Goal: Information Seeking & Learning: Learn about a topic

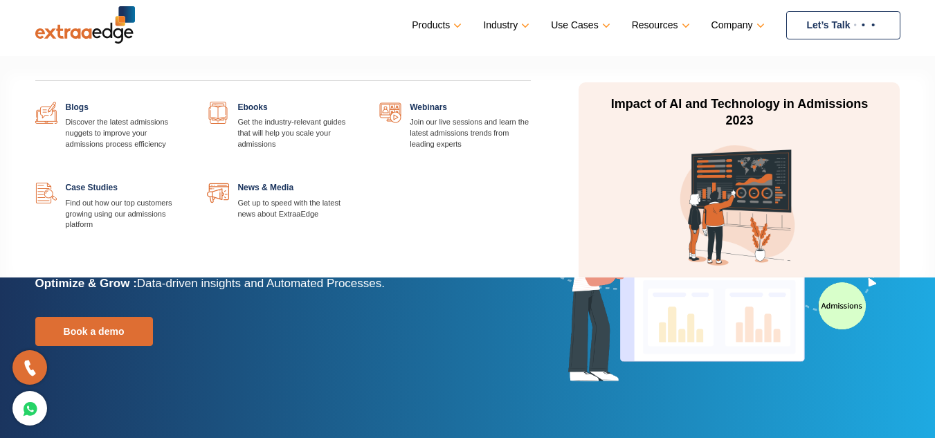
scroll to position [11, 0]
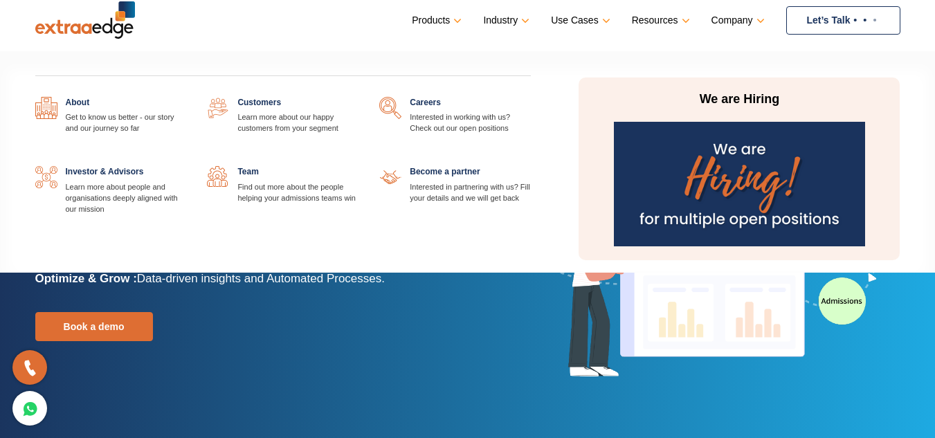
click at [359, 166] on link at bounding box center [359, 166] width 0 height 0
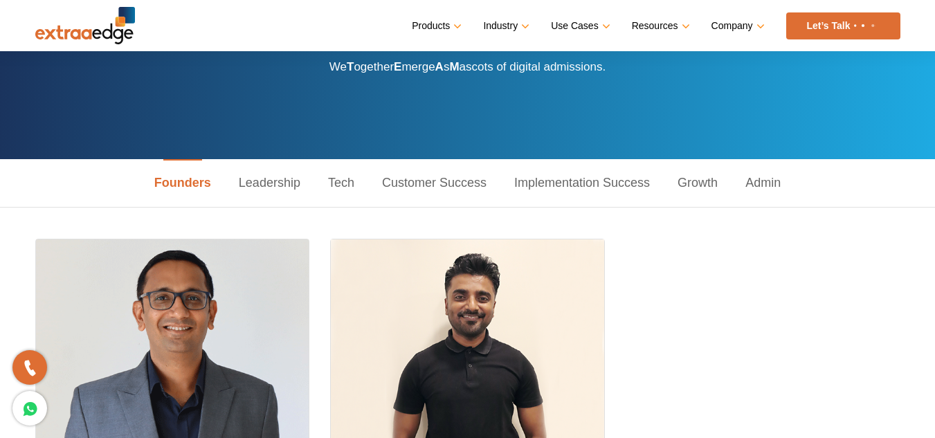
scroll to position [94, 0]
click at [285, 174] on link "Leadership" at bounding box center [269, 183] width 89 height 48
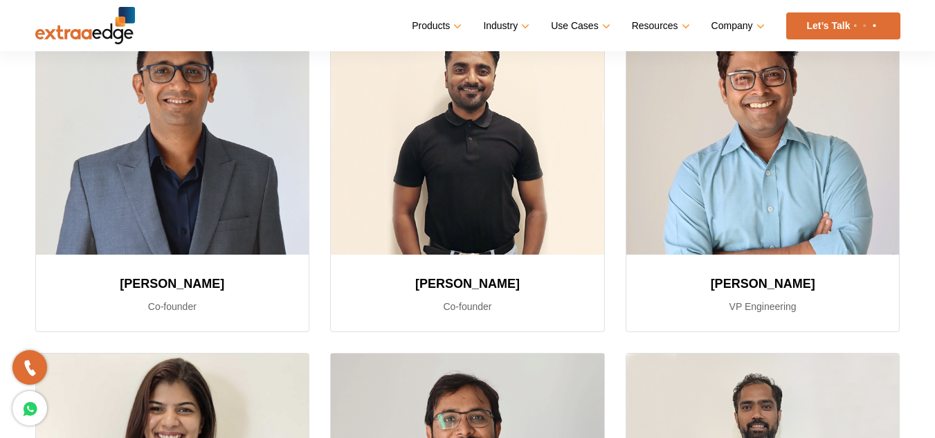
scroll to position [89, 0]
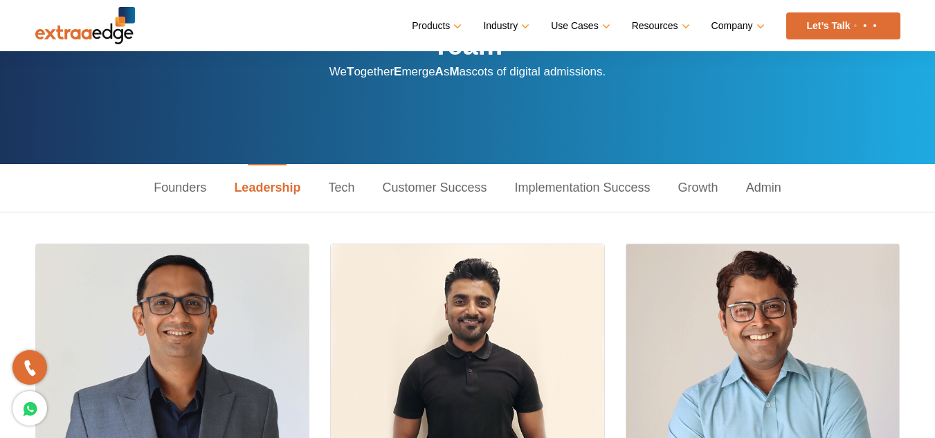
click at [337, 183] on link "Tech" at bounding box center [341, 188] width 54 height 48
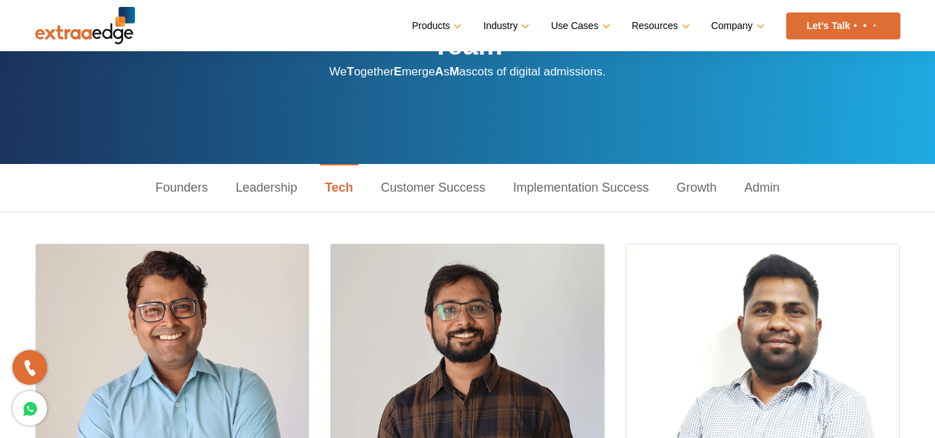
click at [700, 194] on link "Growth" at bounding box center [697, 188] width 68 height 48
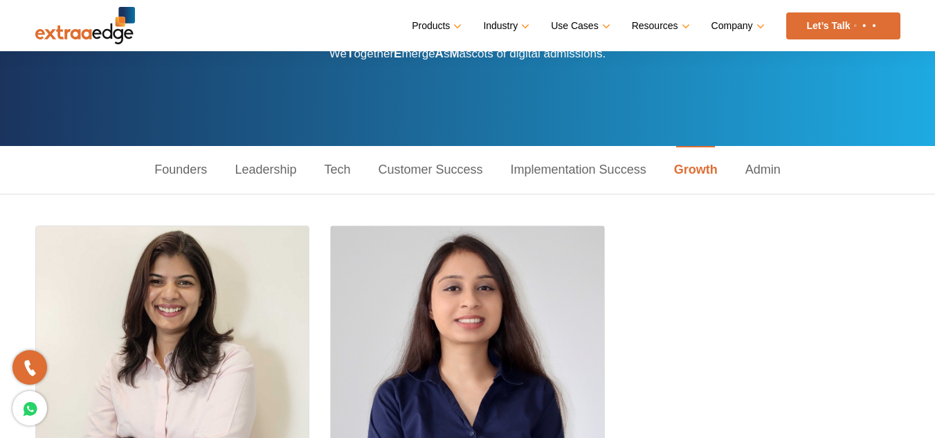
scroll to position [0, 0]
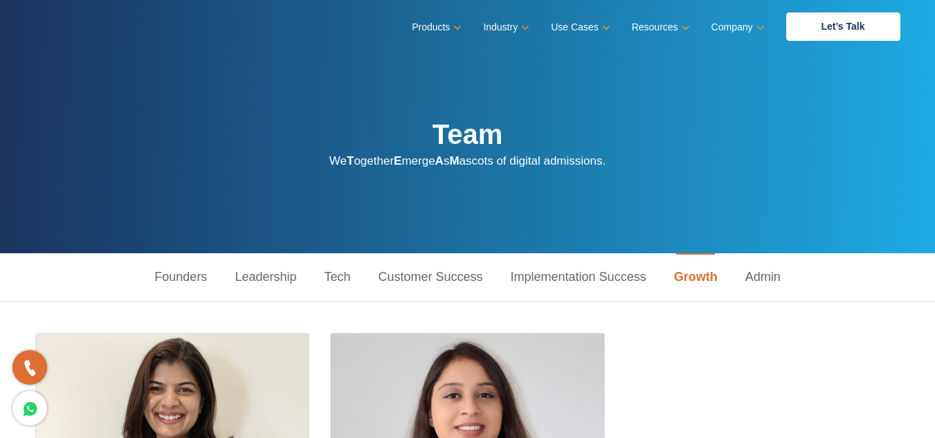
click at [630, 278] on link "Implementation Success" at bounding box center [578, 277] width 163 height 48
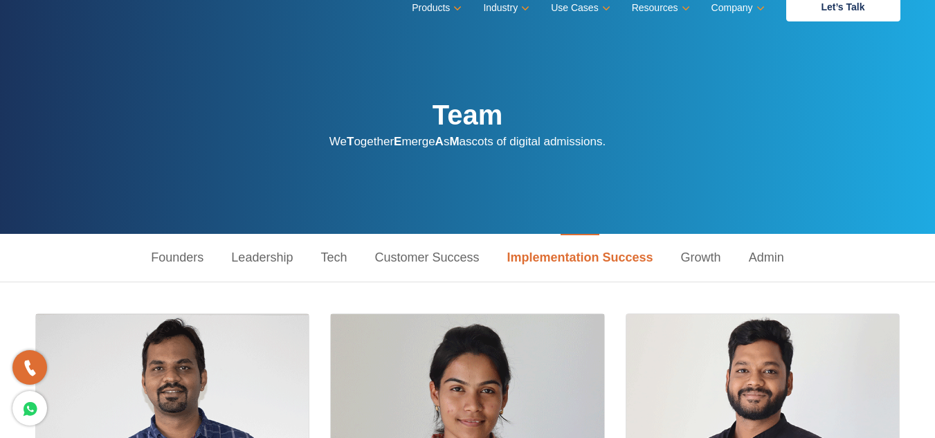
scroll to position [19, 0]
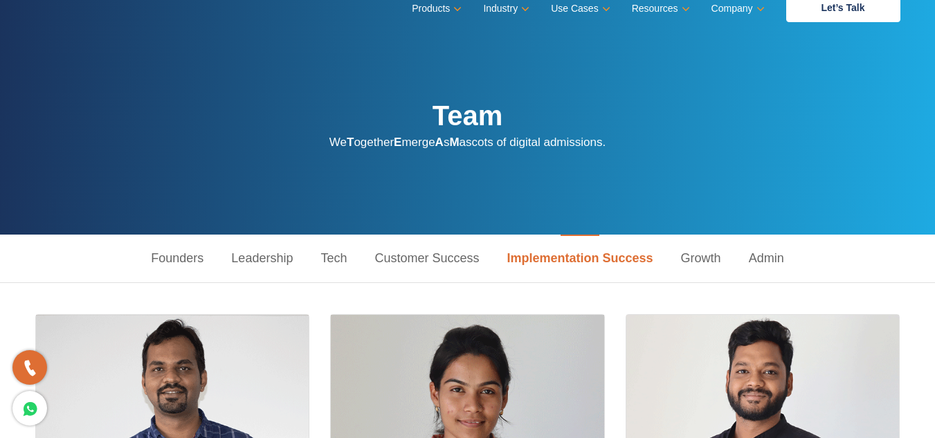
click at [767, 257] on link "Admin" at bounding box center [766, 259] width 63 height 48
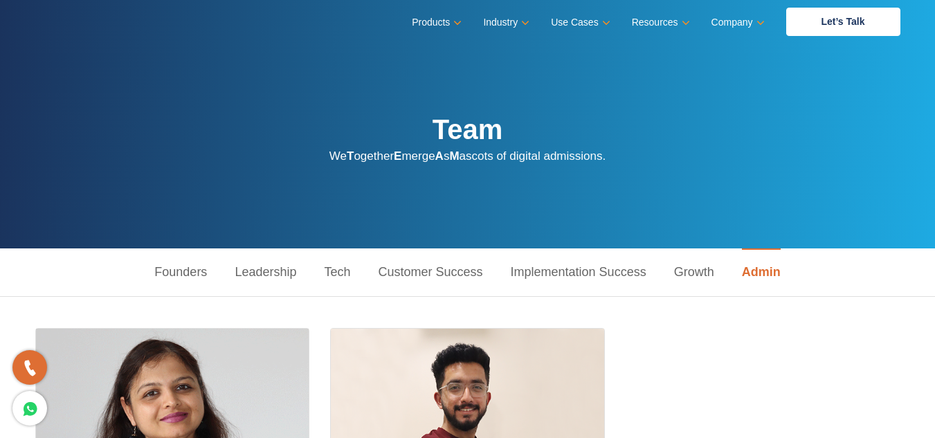
scroll to position [4, 0]
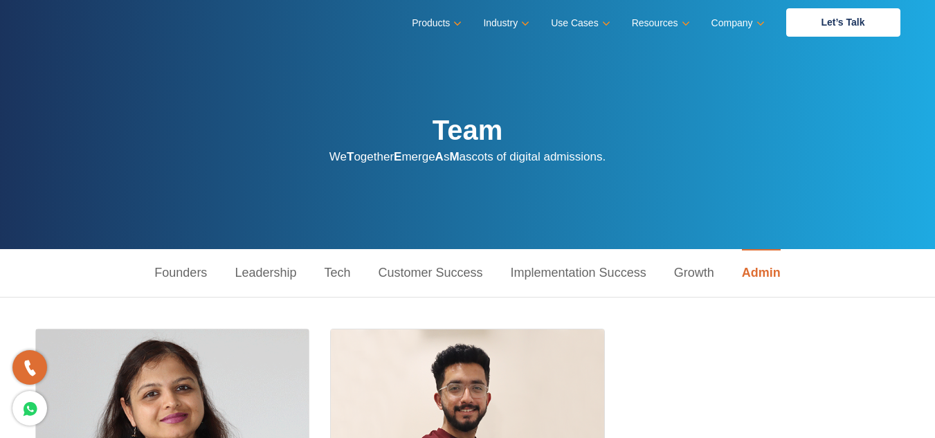
click at [534, 276] on link "Implementation Success" at bounding box center [578, 273] width 163 height 48
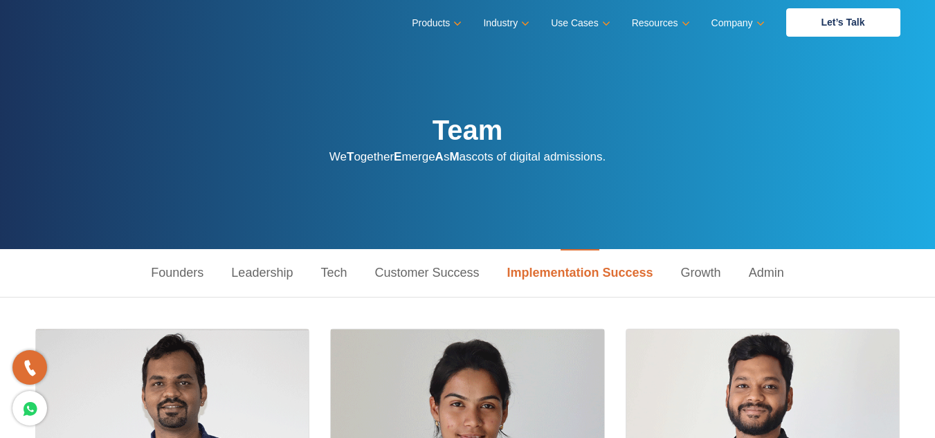
click at [438, 268] on link "Customer Success" at bounding box center [427, 273] width 132 height 48
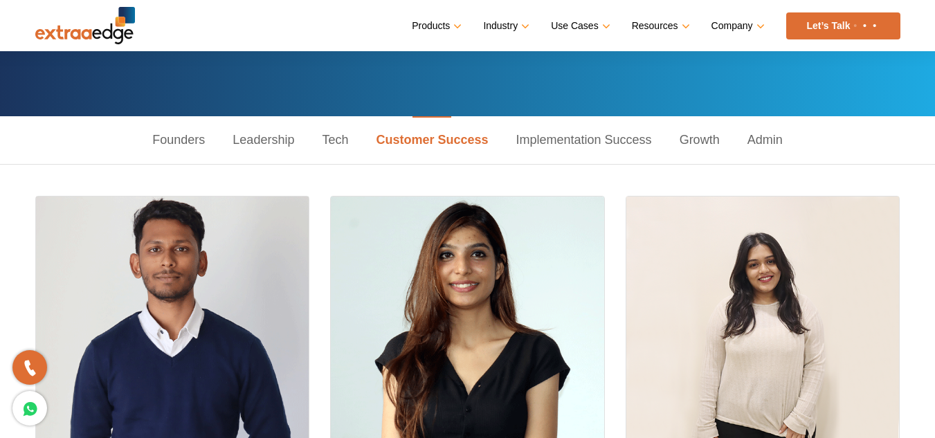
scroll to position [116, 0]
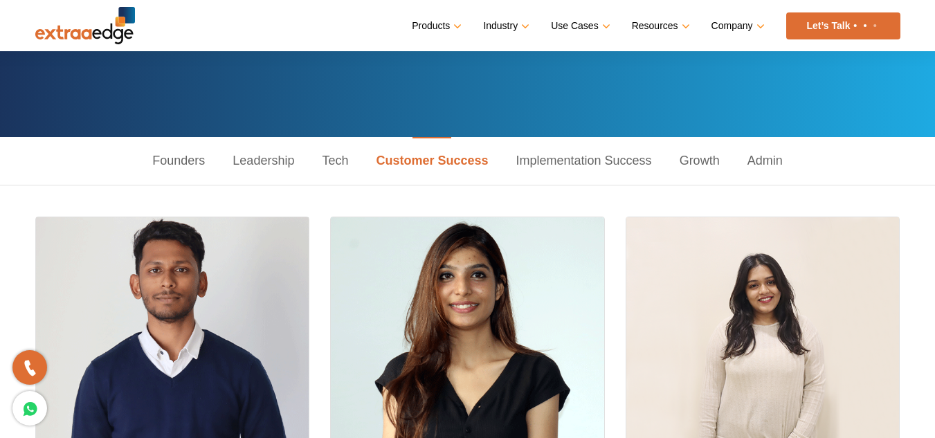
click at [251, 153] on link "Leadership" at bounding box center [263, 161] width 89 height 48
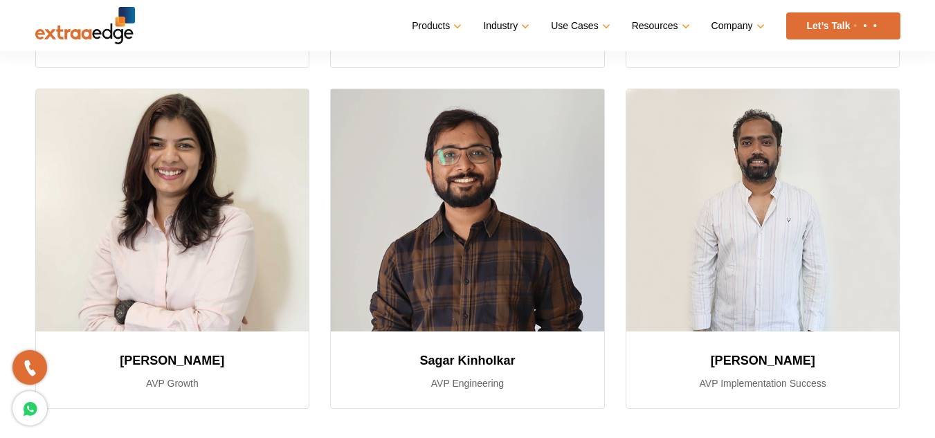
scroll to position [585, 0]
